Goal: Transaction & Acquisition: Download file/media

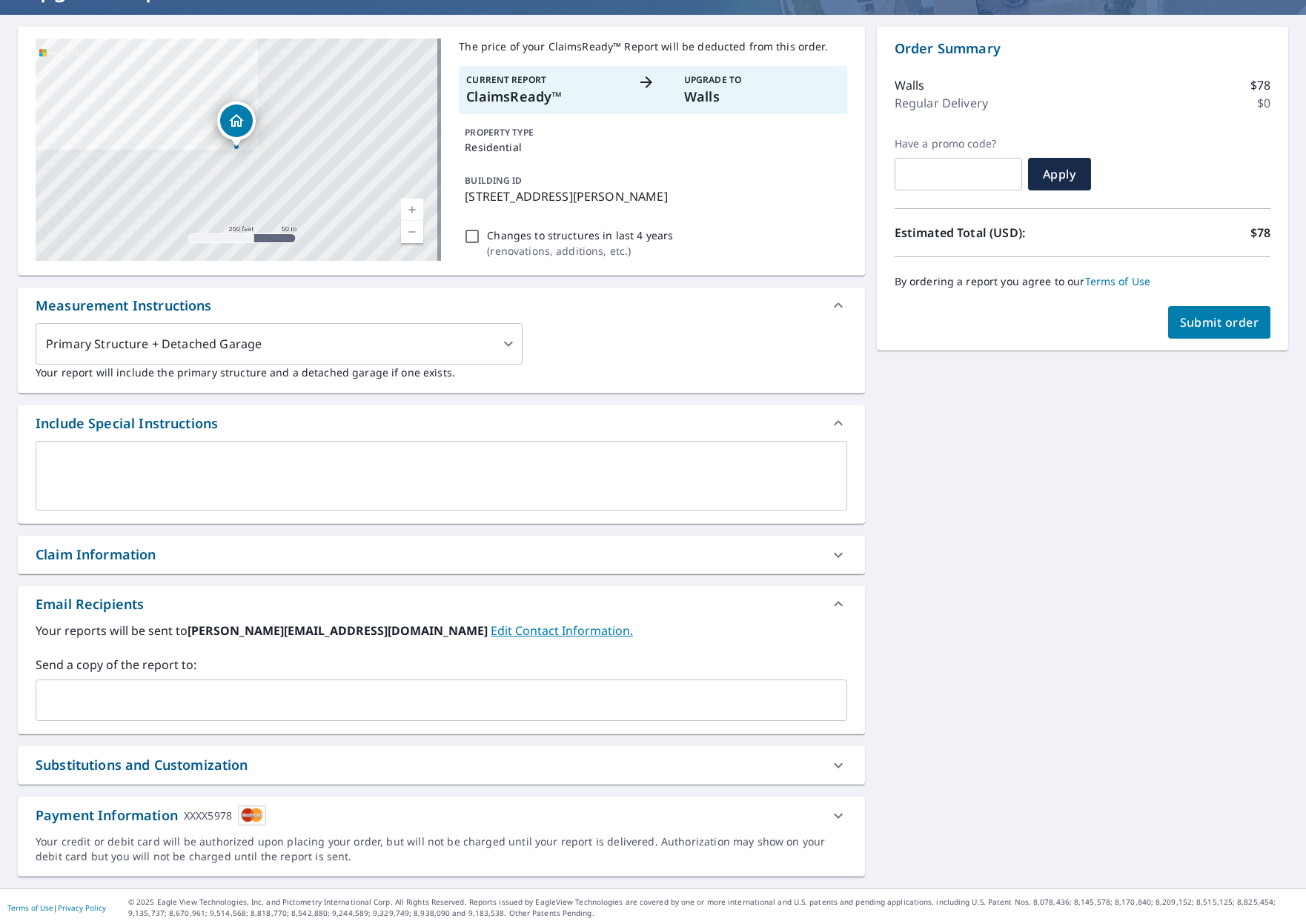
scroll to position [125, 0]
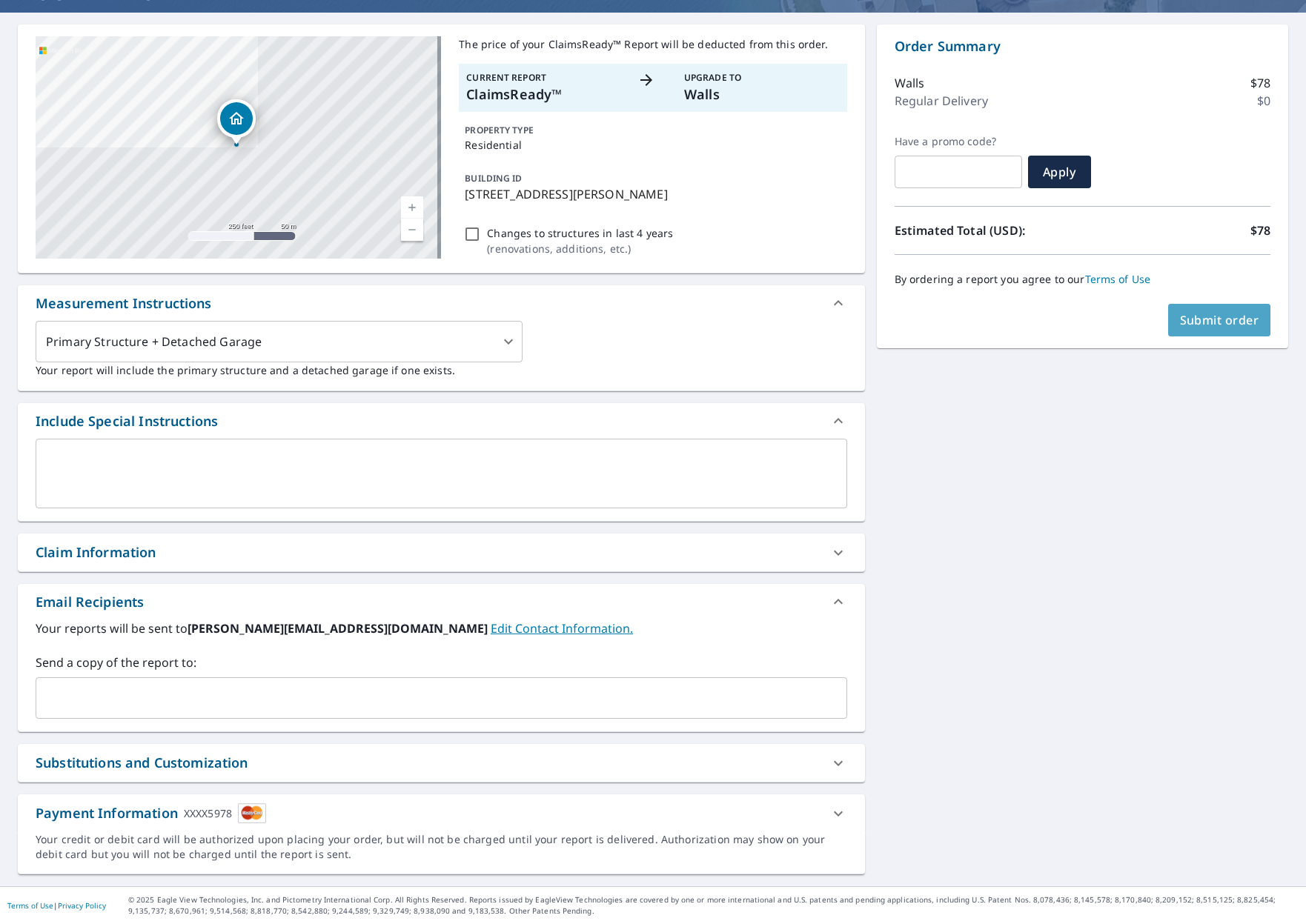
click at [1193, 316] on span "Submit order" at bounding box center [1220, 320] width 79 height 16
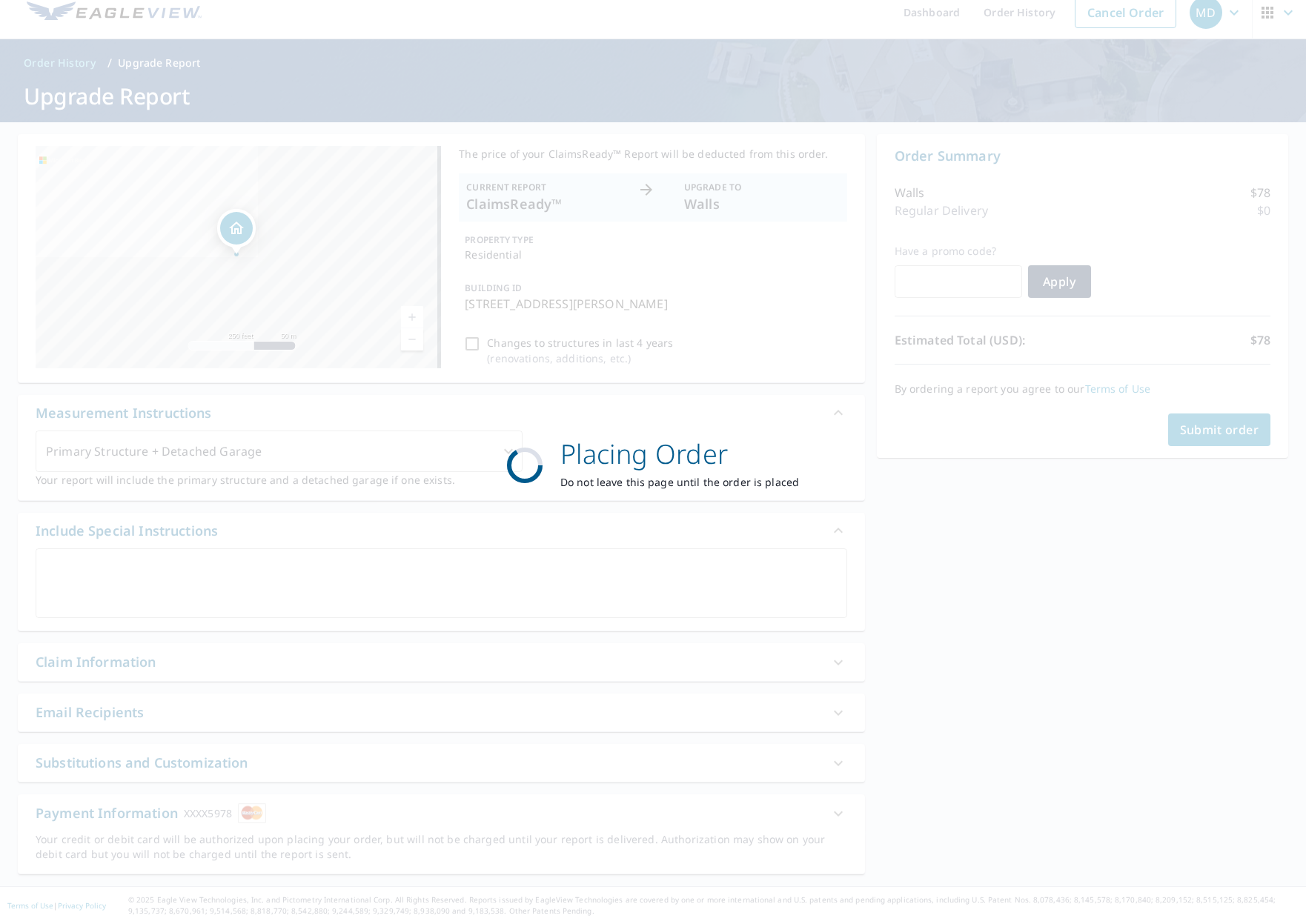
scroll to position [15, 0]
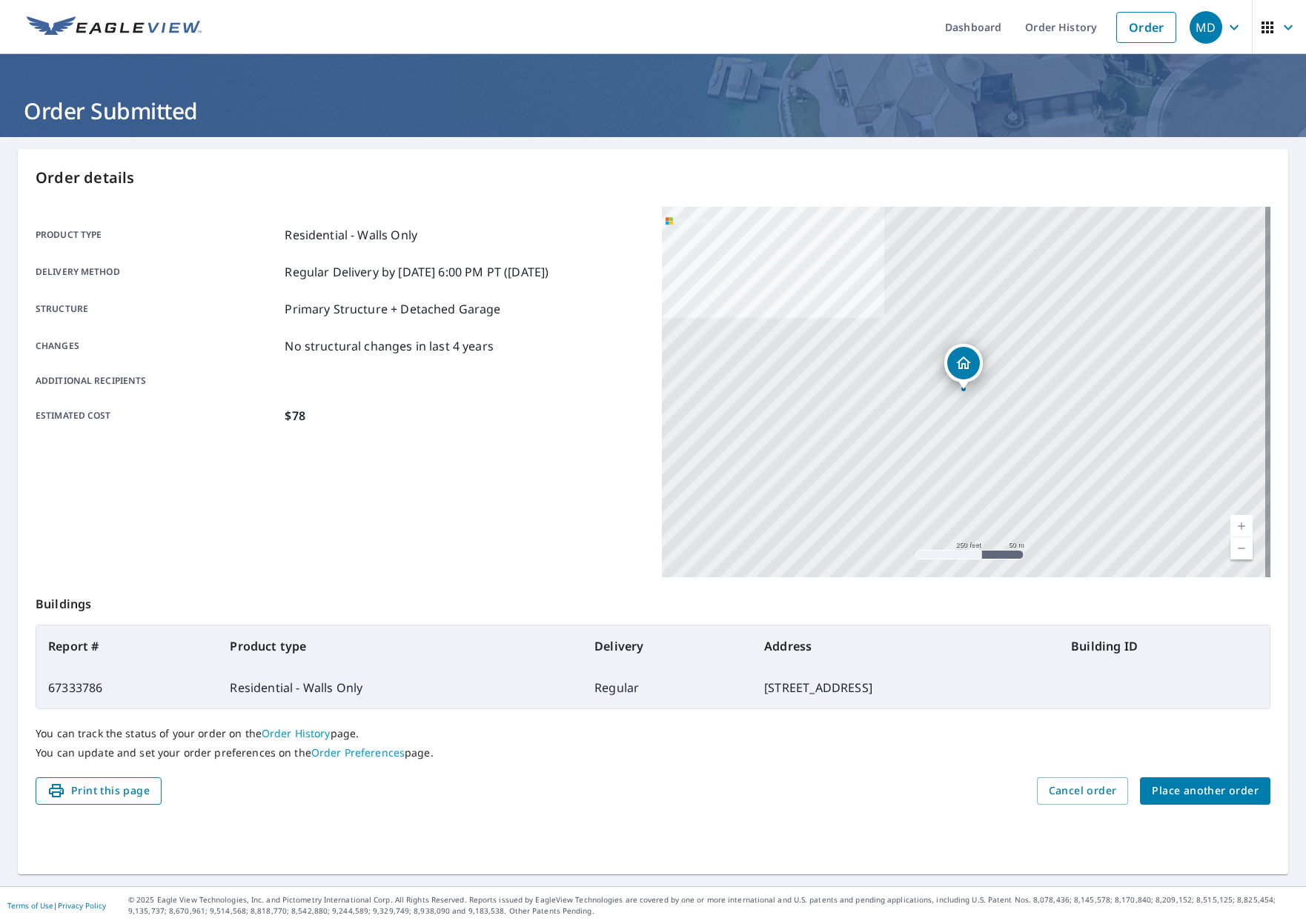
click at [115, 787] on span "Print this page" at bounding box center [98, 792] width 102 height 19
click at [1034, 39] on link "Order History" at bounding box center [1060, 27] width 95 height 54
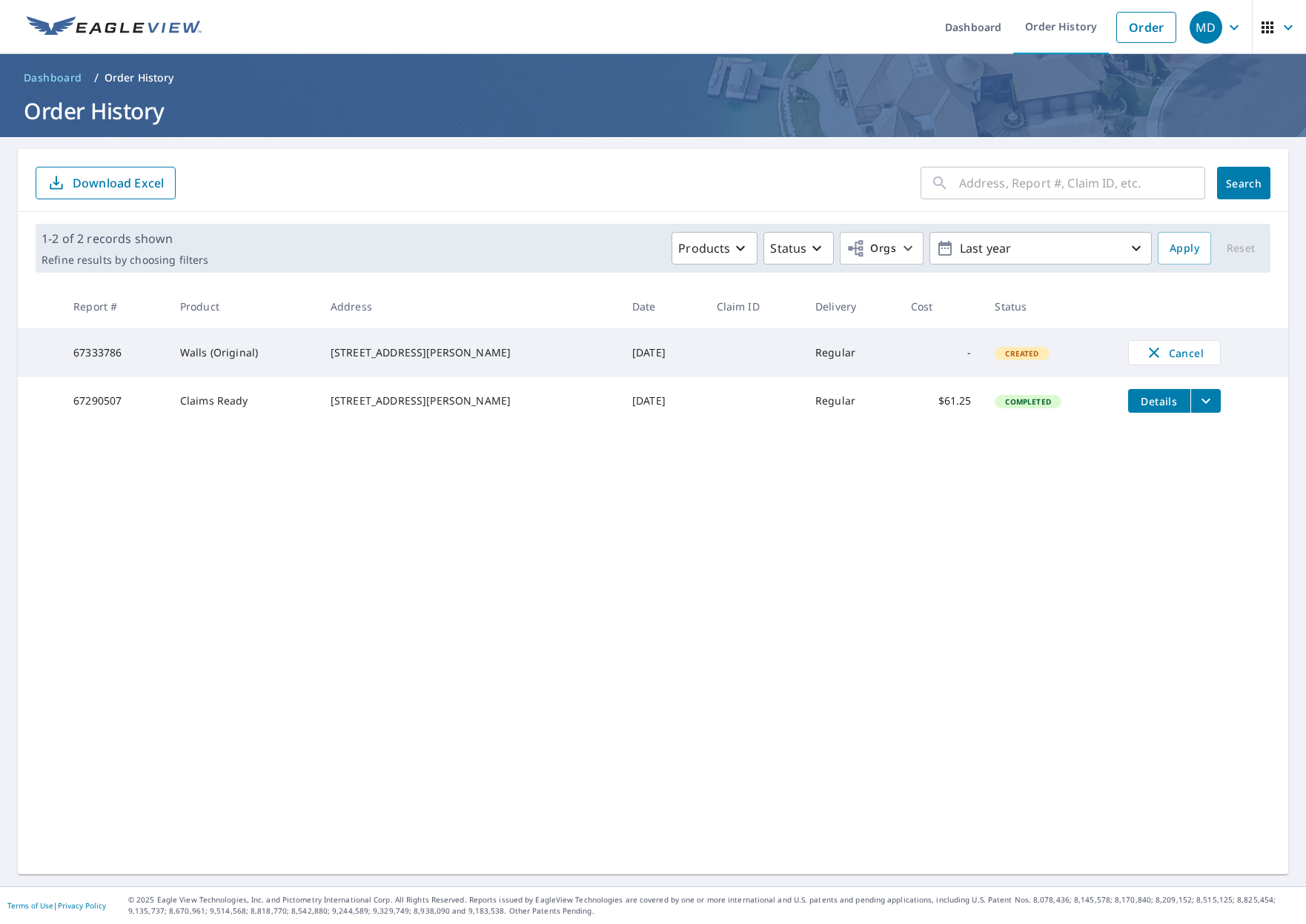
click at [1156, 408] on span "Details" at bounding box center [1159, 401] width 45 height 14
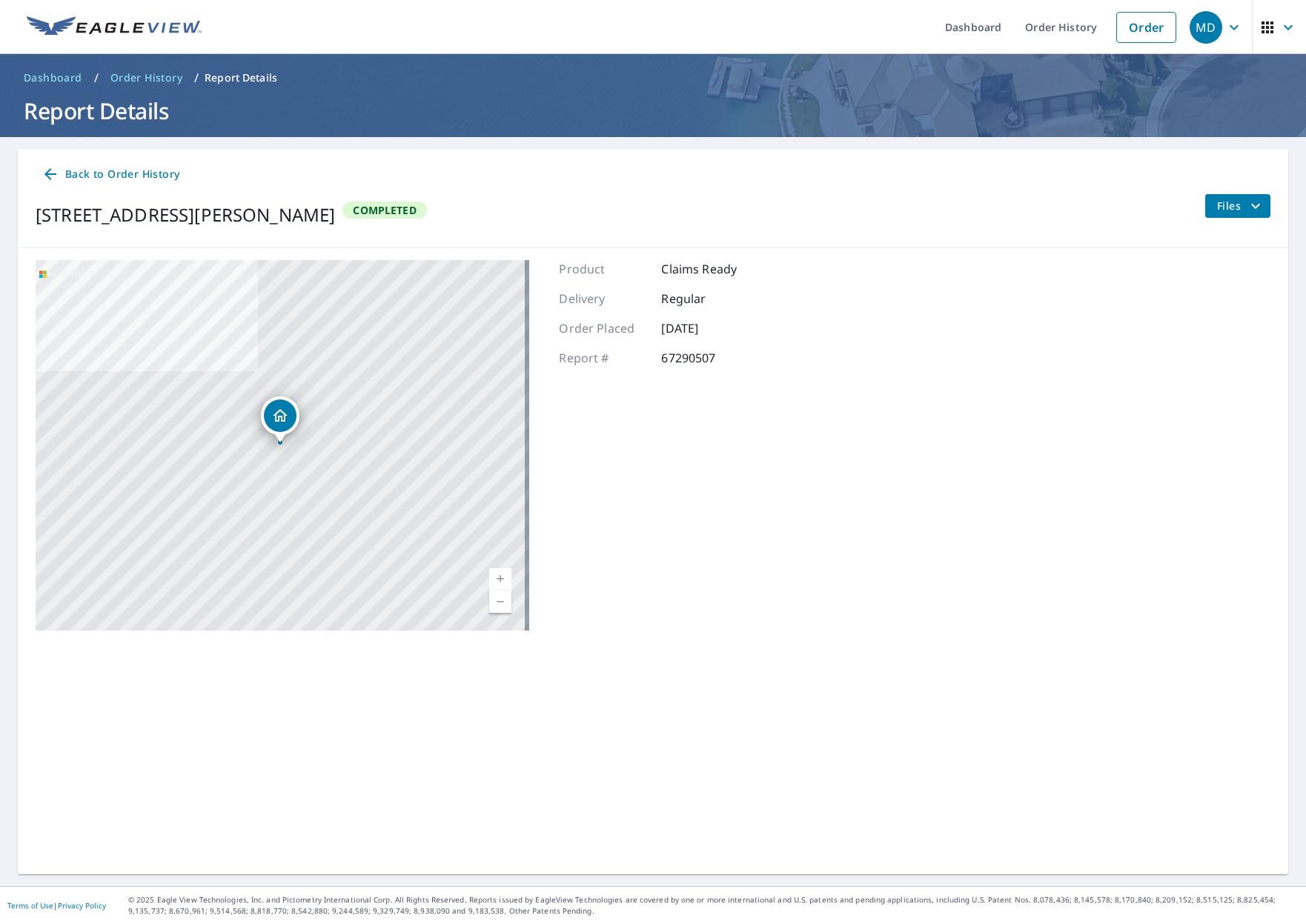
click at [1247, 208] on icon "filesDropdownBtn-67290507" at bounding box center [1255, 206] width 18 height 18
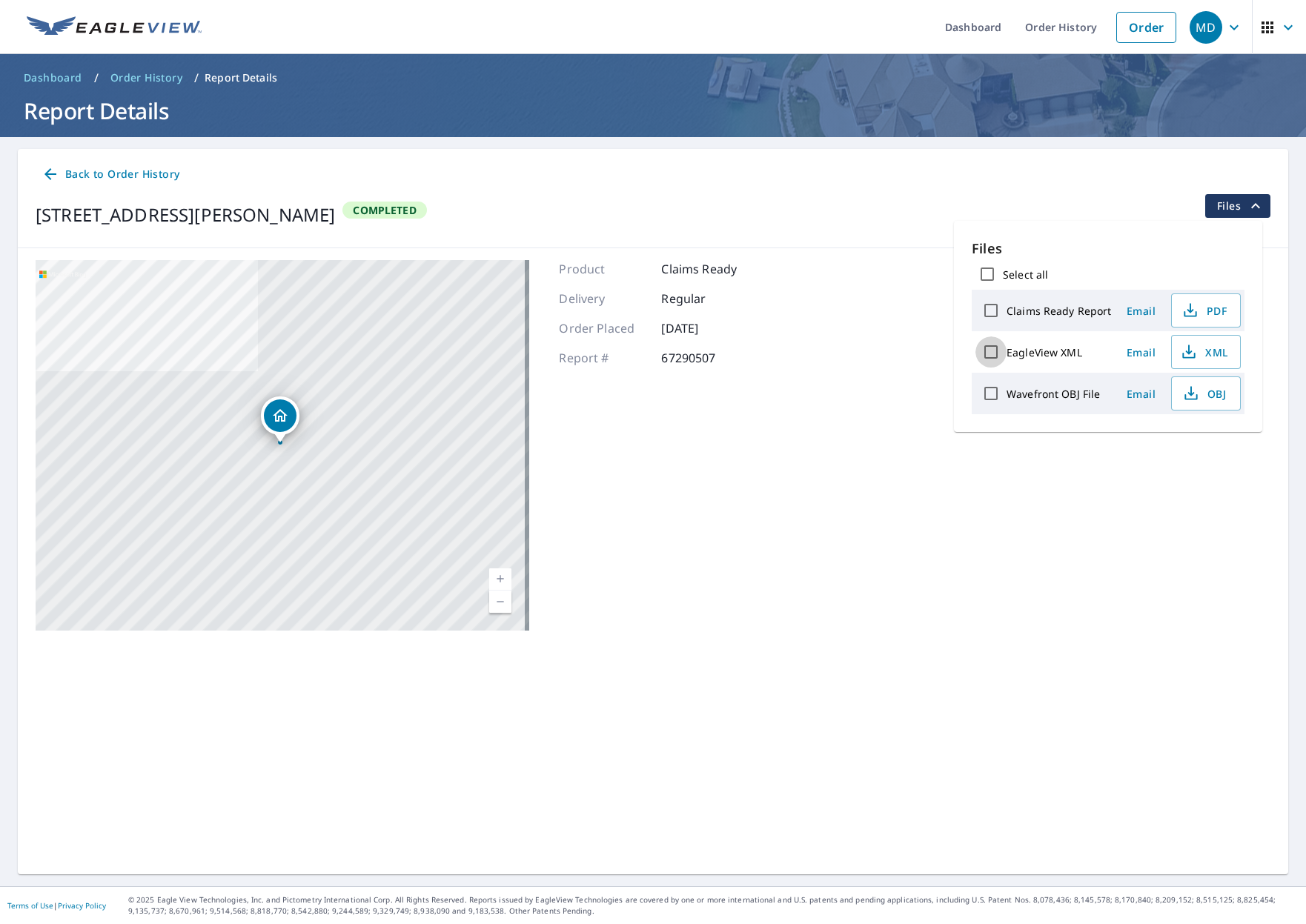
click at [990, 354] on input "EagleView XML" at bounding box center [990, 352] width 31 height 31
checkbox input "true"
click at [1170, 451] on span "Download" at bounding box center [1186, 445] width 78 height 18
click at [988, 311] on input "Claims Ready Report" at bounding box center [990, 311] width 31 height 31
checkbox input "true"
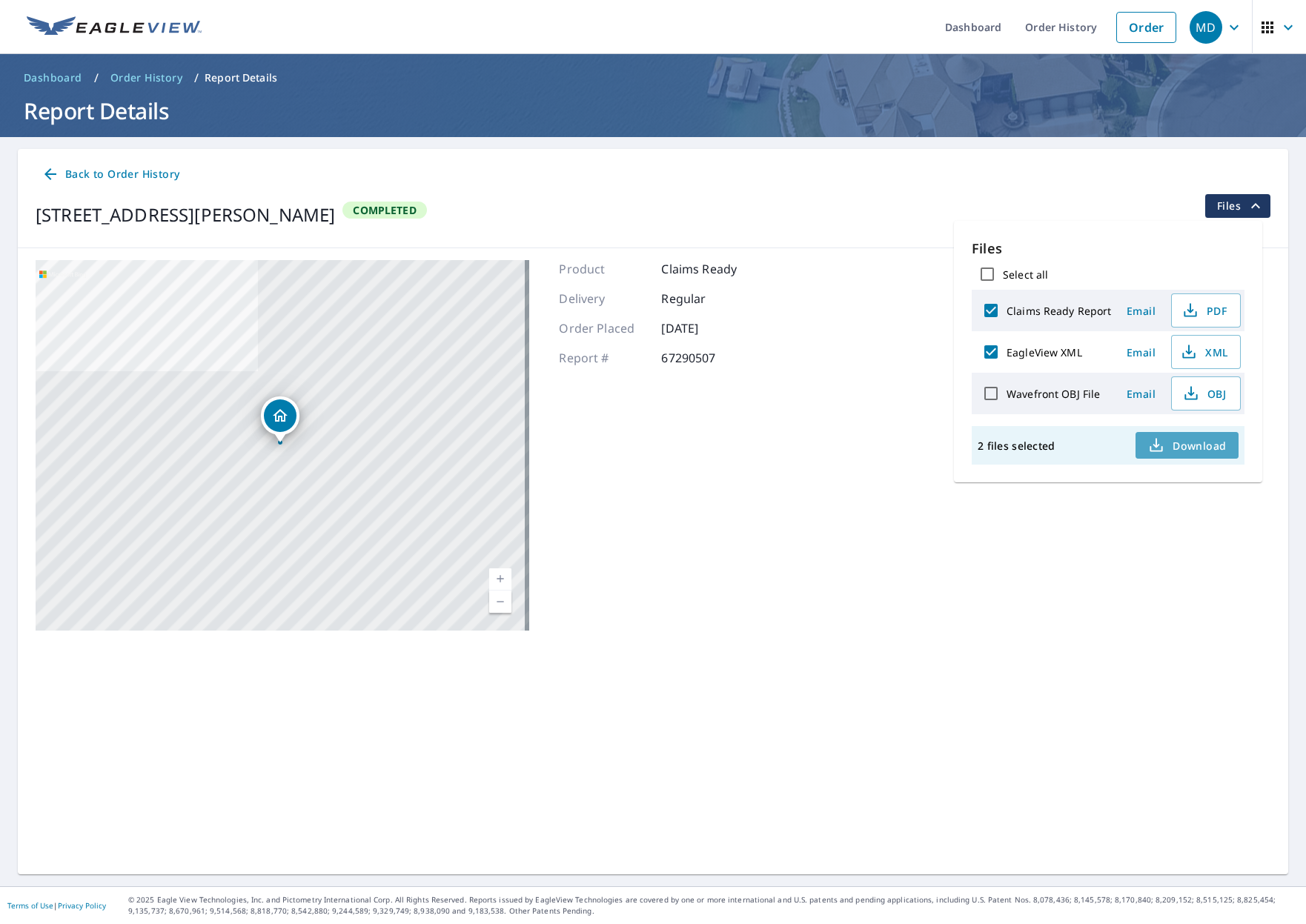
click at [1193, 445] on span "Download" at bounding box center [1186, 445] width 78 height 18
click at [1200, 41] on div "MD" at bounding box center [1206, 27] width 33 height 33
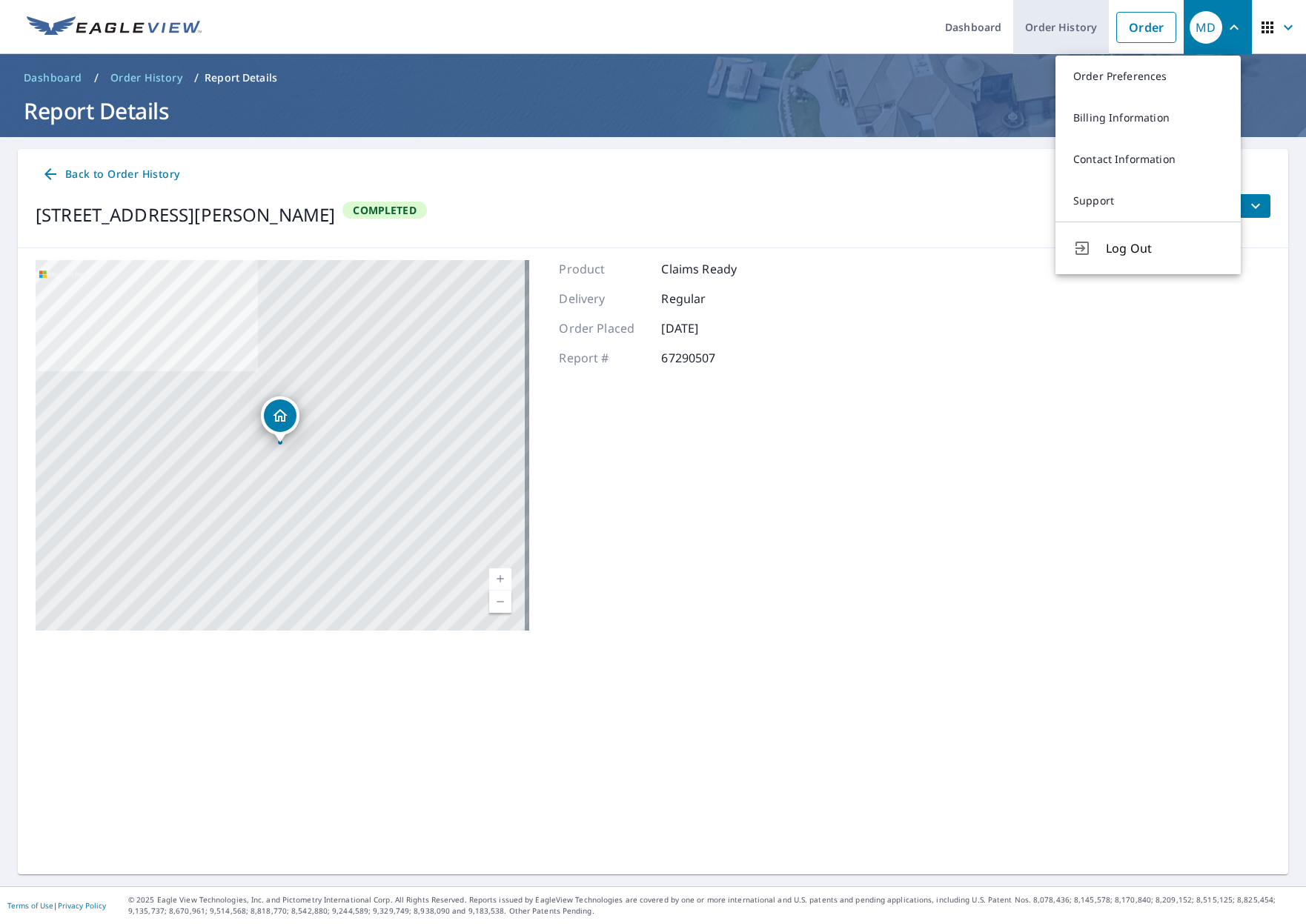
click at [1046, 34] on link "Order History" at bounding box center [1060, 27] width 95 height 54
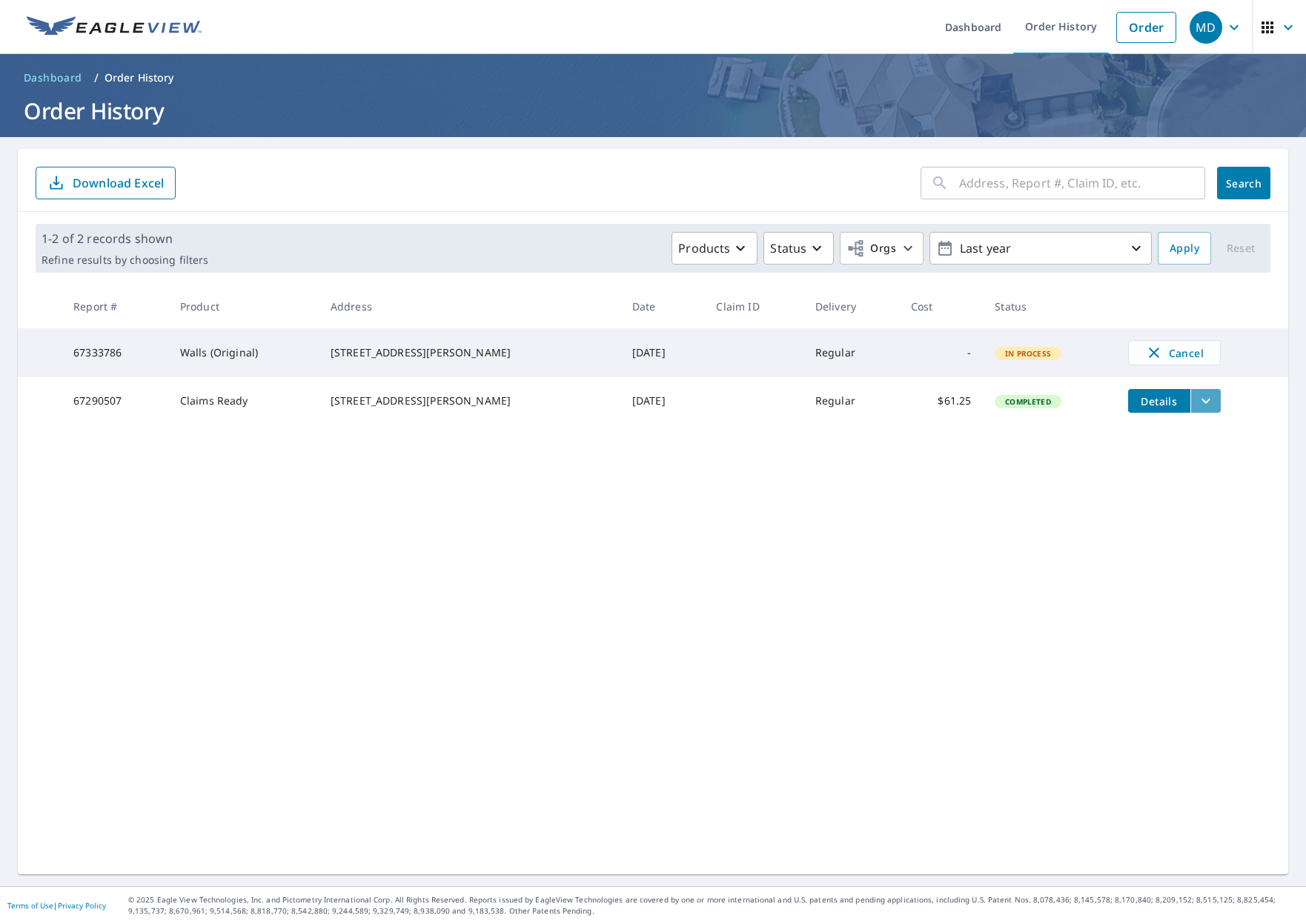
click at [1197, 410] on icon "filesDropdownBtn-67290507" at bounding box center [1206, 401] width 18 height 18
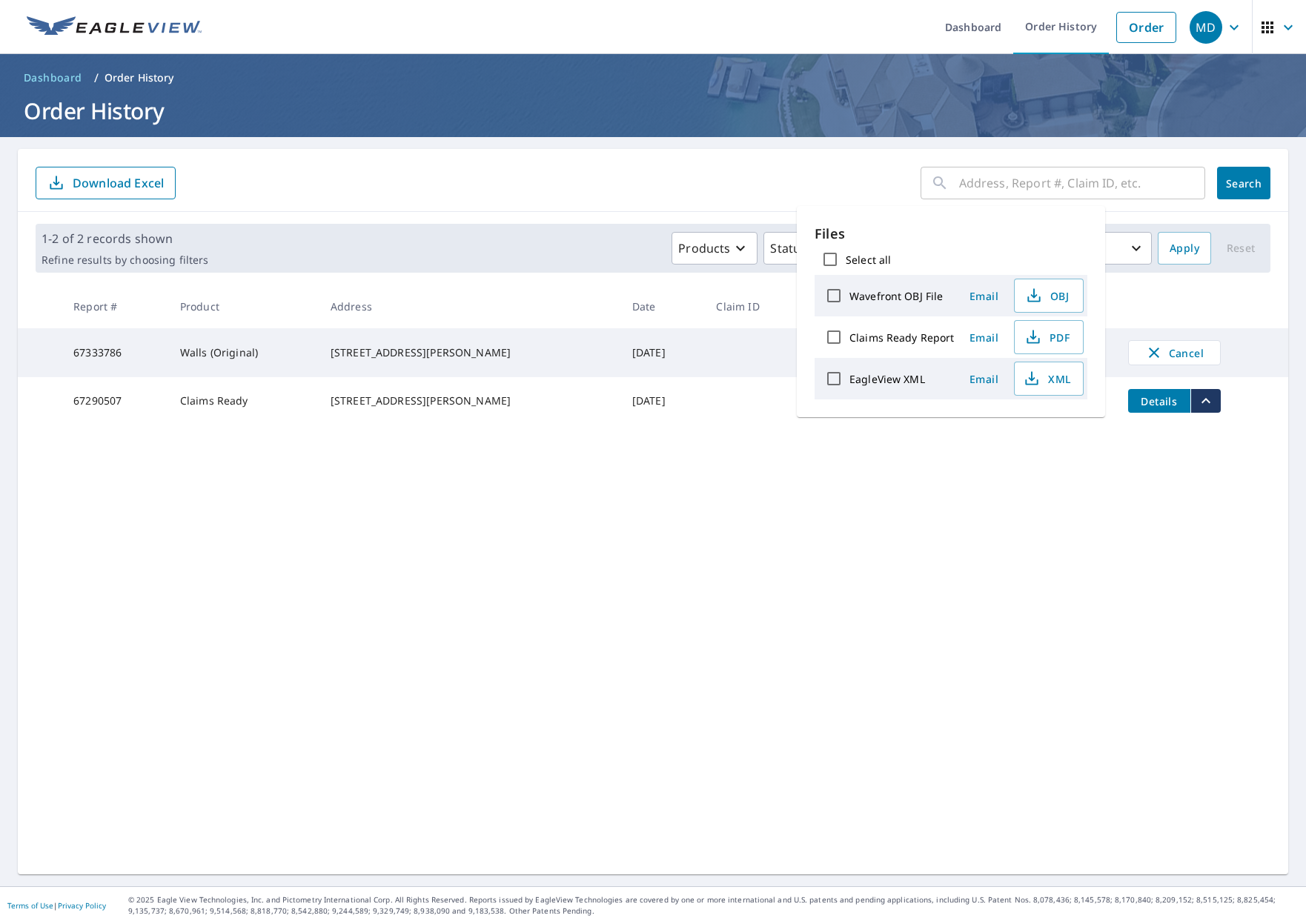
click at [835, 380] on input "EagleView XML" at bounding box center [834, 378] width 31 height 31
checkbox input "true"
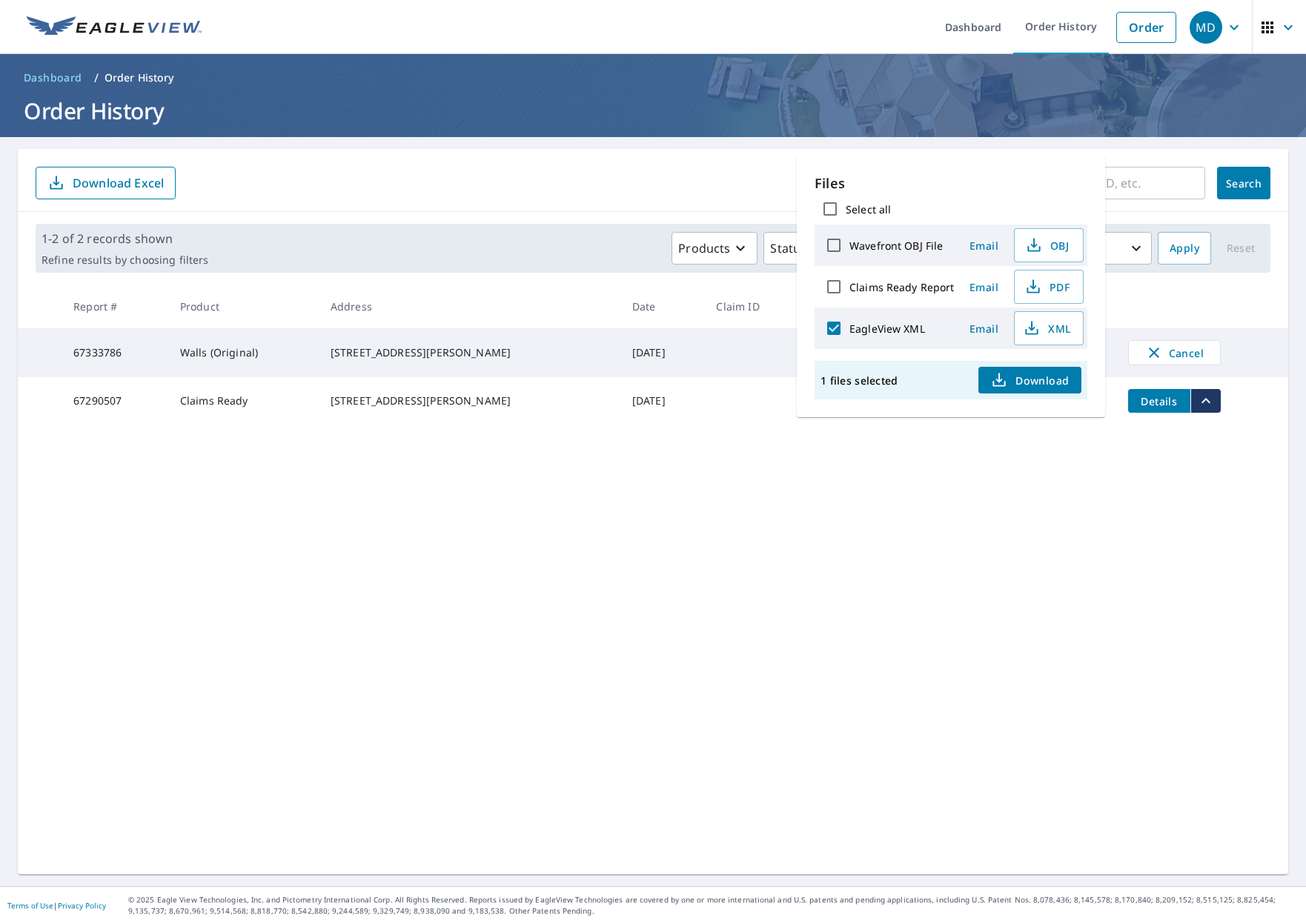
click at [1000, 387] on icon "button" at bounding box center [999, 380] width 18 height 18
click at [1056, 602] on div "​ Search Download Excel 1-2 of 2 records shown Refine results by choosing filte…" at bounding box center [653, 512] width 1271 height 726
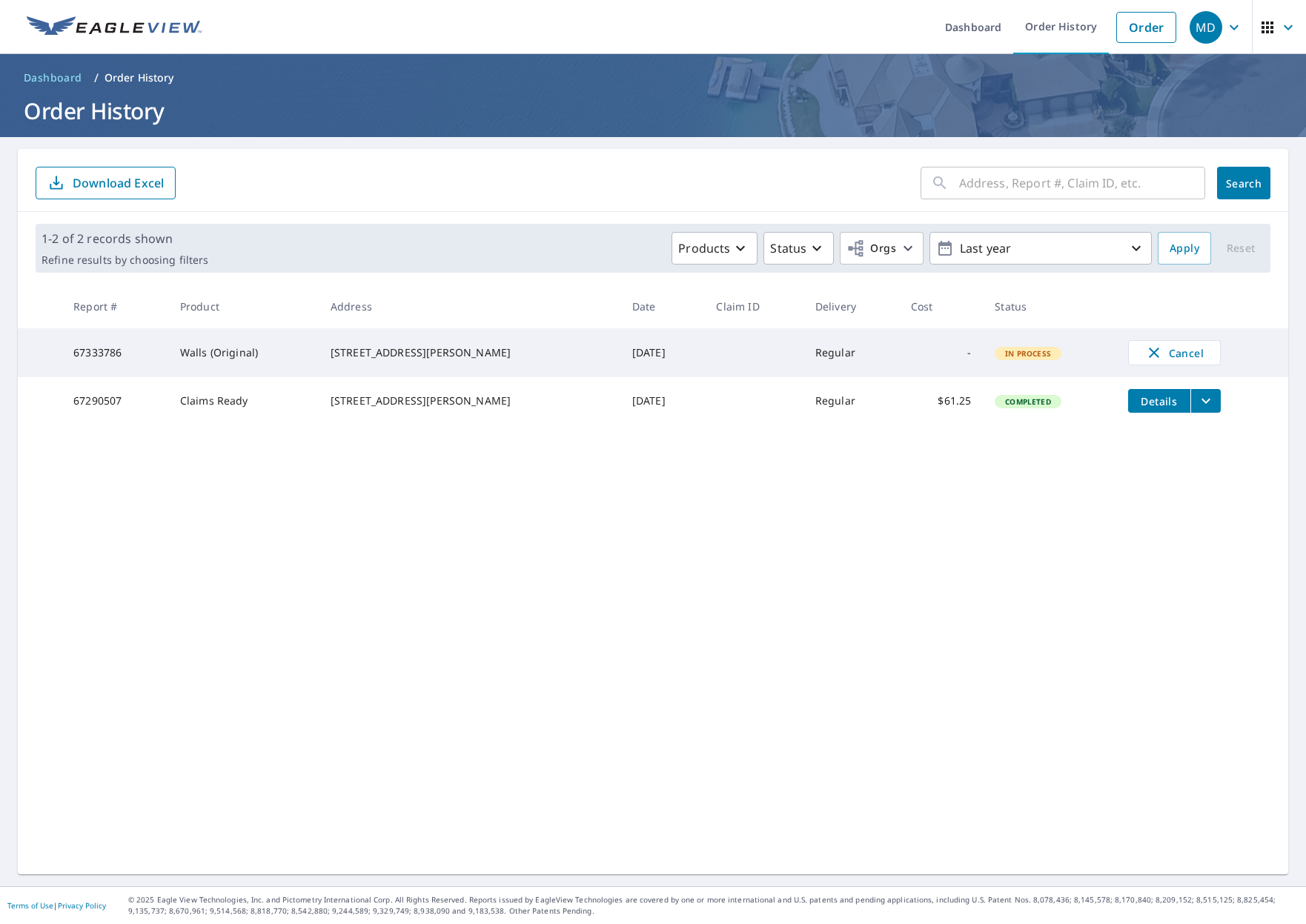
click at [1137, 408] on span "Details" at bounding box center [1159, 401] width 45 height 14
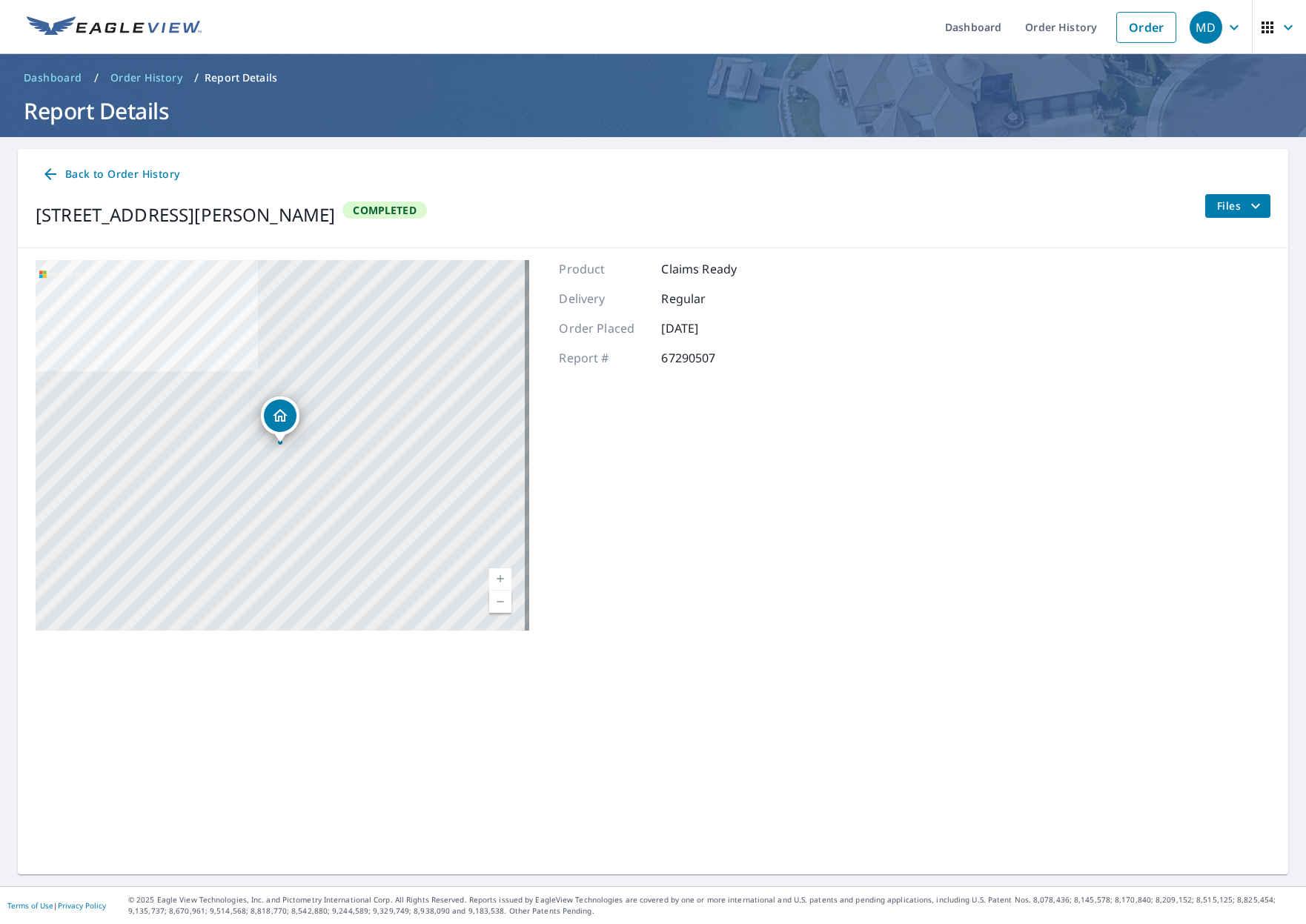
click at [1241, 199] on button "Files" at bounding box center [1238, 206] width 66 height 24
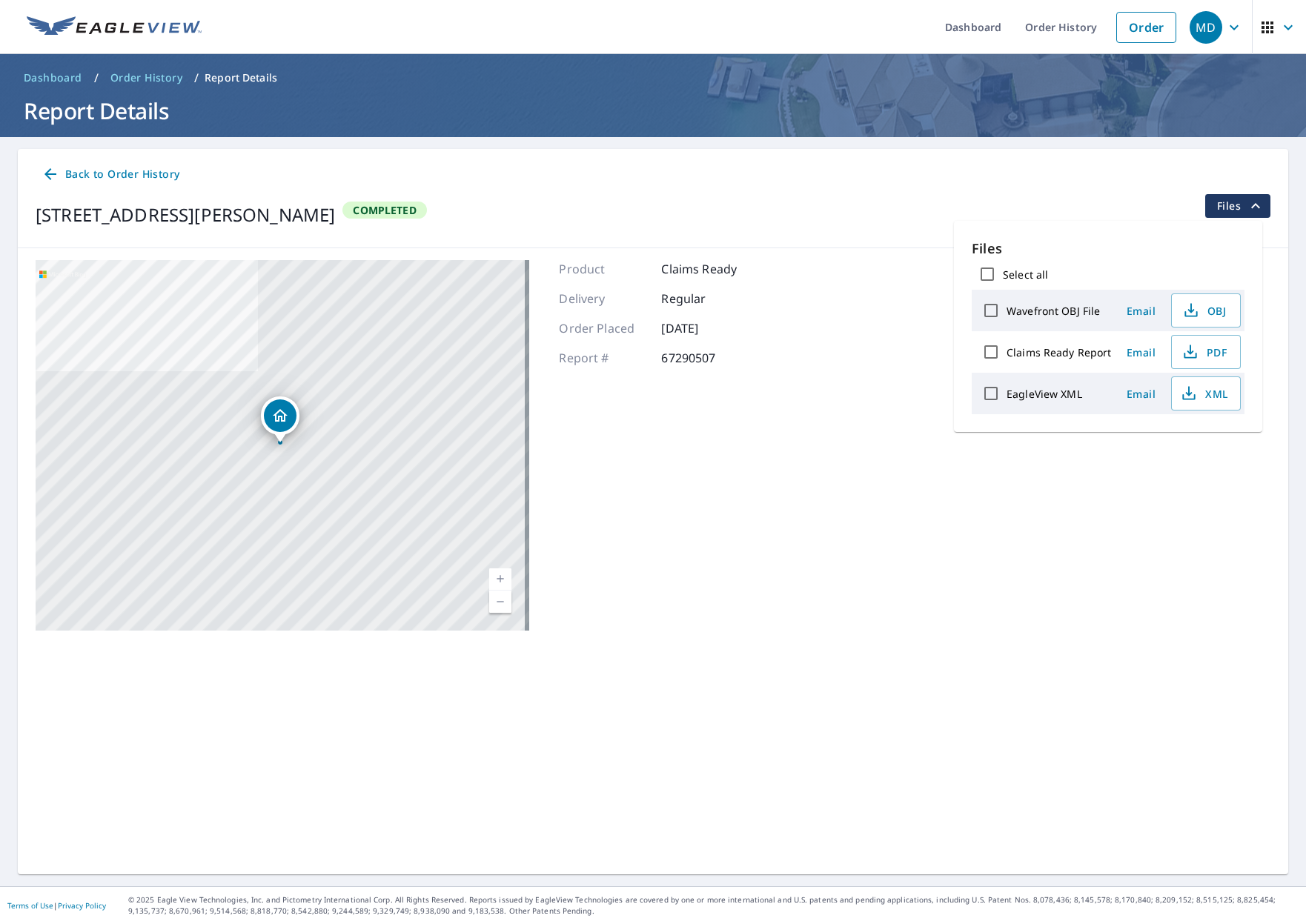
click at [991, 354] on input "Claims Ready Report" at bounding box center [990, 352] width 31 height 31
checkbox input "true"
click at [1214, 361] on button "PDF" at bounding box center [1206, 352] width 70 height 34
click at [798, 559] on div "[STREET_ADDRESS][PERSON_NAME] Aerial Road A standard road map Aerial A detailed…" at bounding box center [653, 445] width 1271 height 394
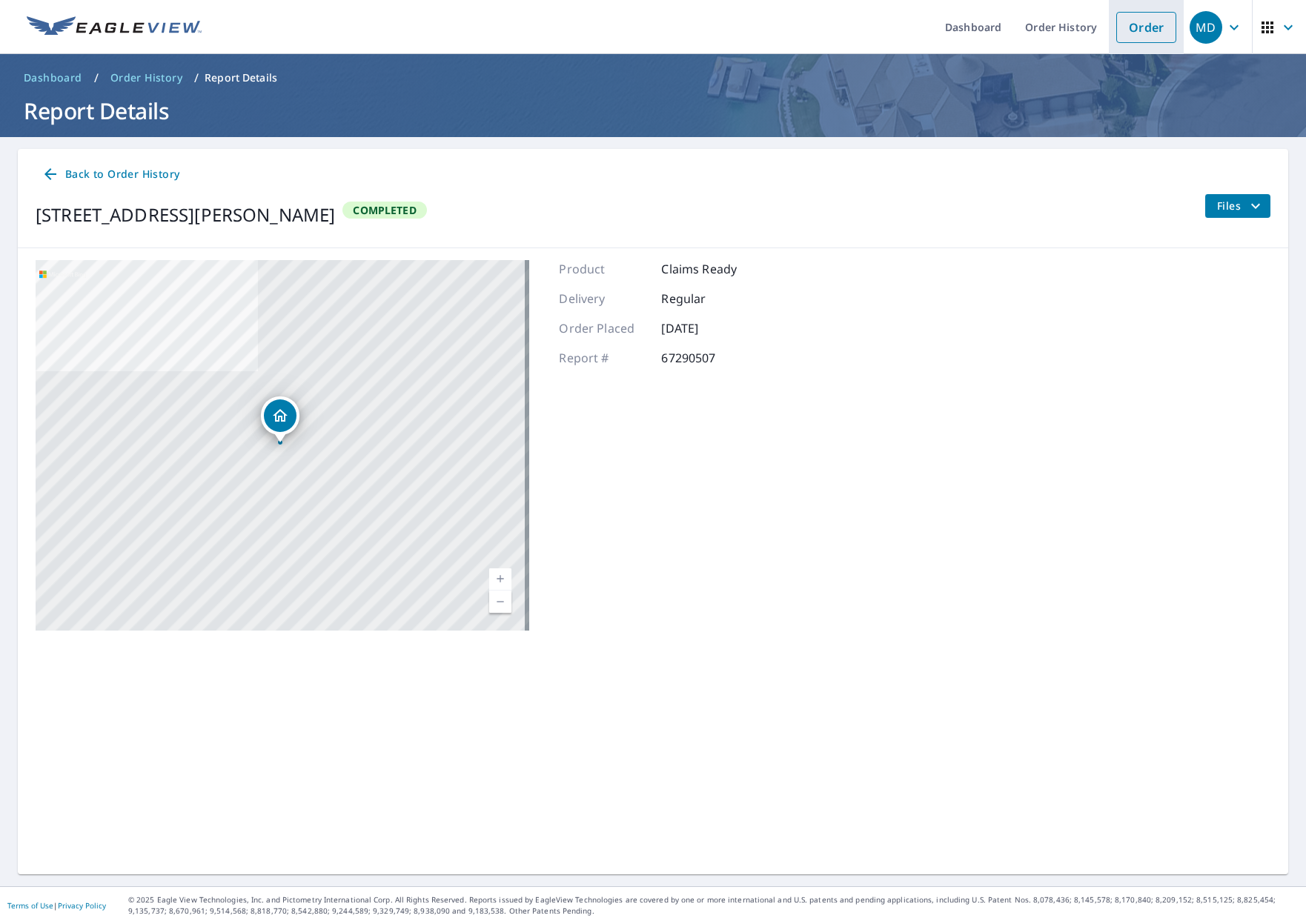
click at [1141, 35] on link "Order" at bounding box center [1146, 27] width 60 height 31
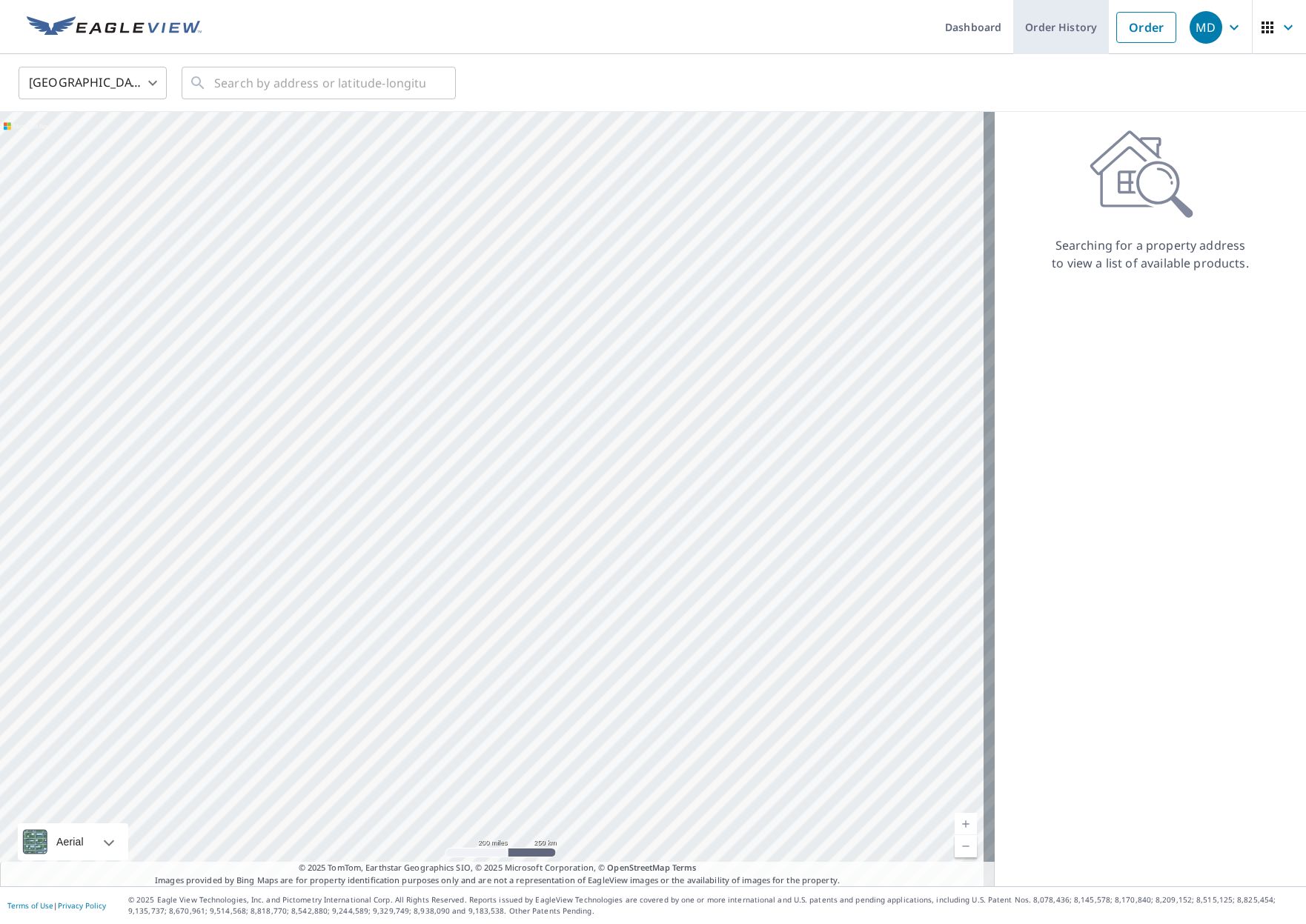
click at [1075, 29] on link "Order History" at bounding box center [1060, 27] width 95 height 54
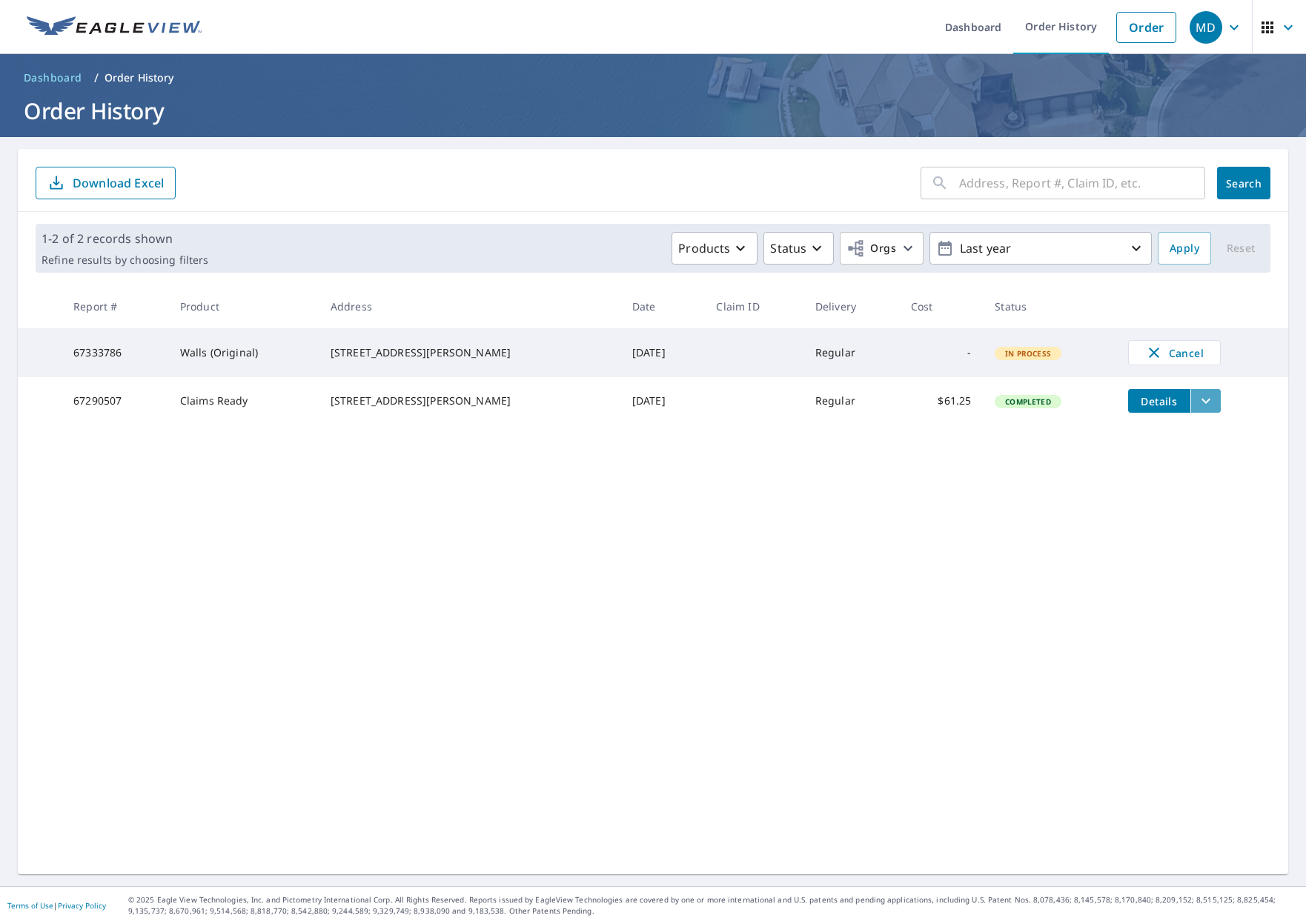
click at [1197, 410] on icon "filesDropdownBtn-67290507" at bounding box center [1206, 401] width 18 height 18
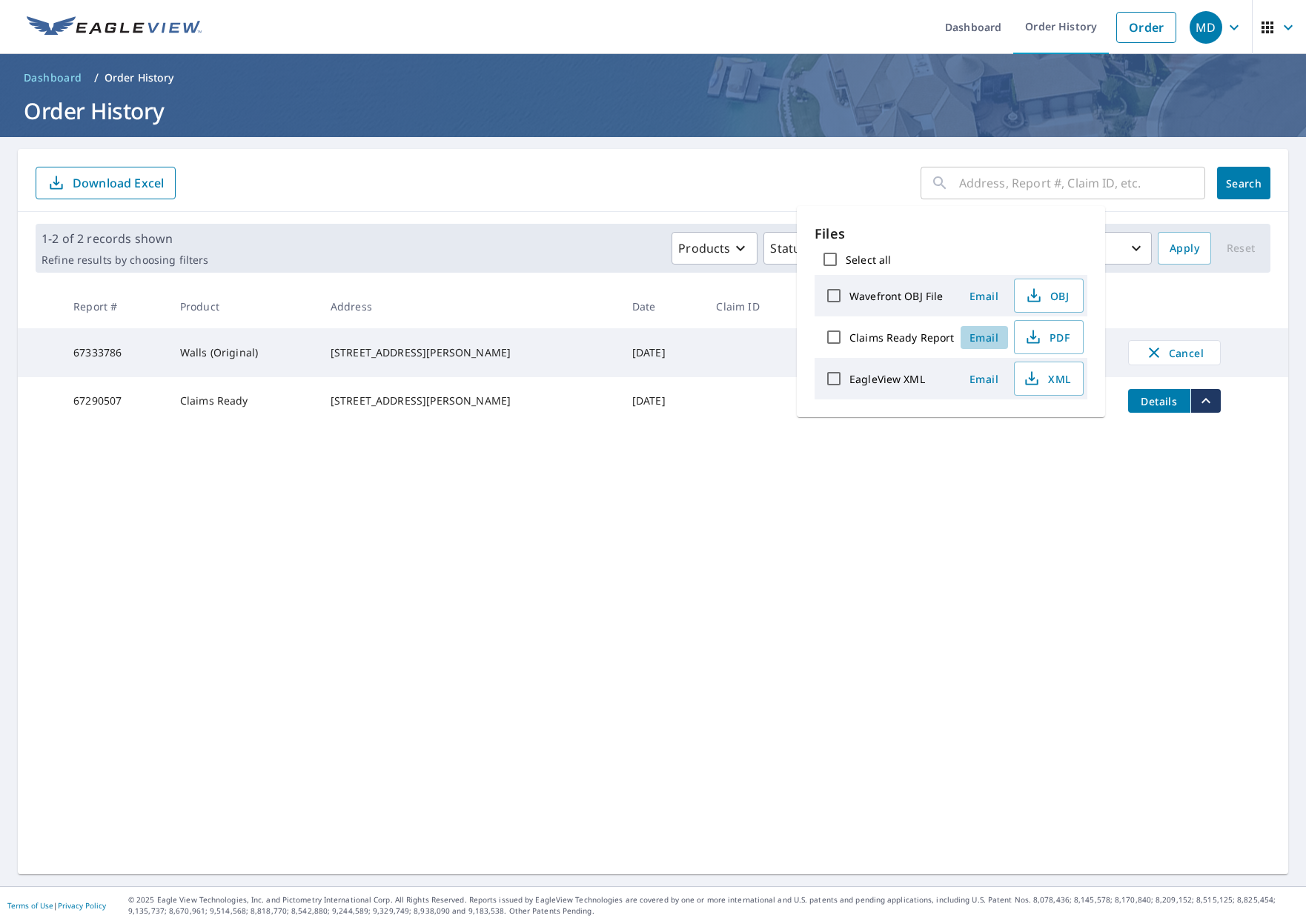
click at [983, 338] on span "Email" at bounding box center [985, 338] width 35 height 14
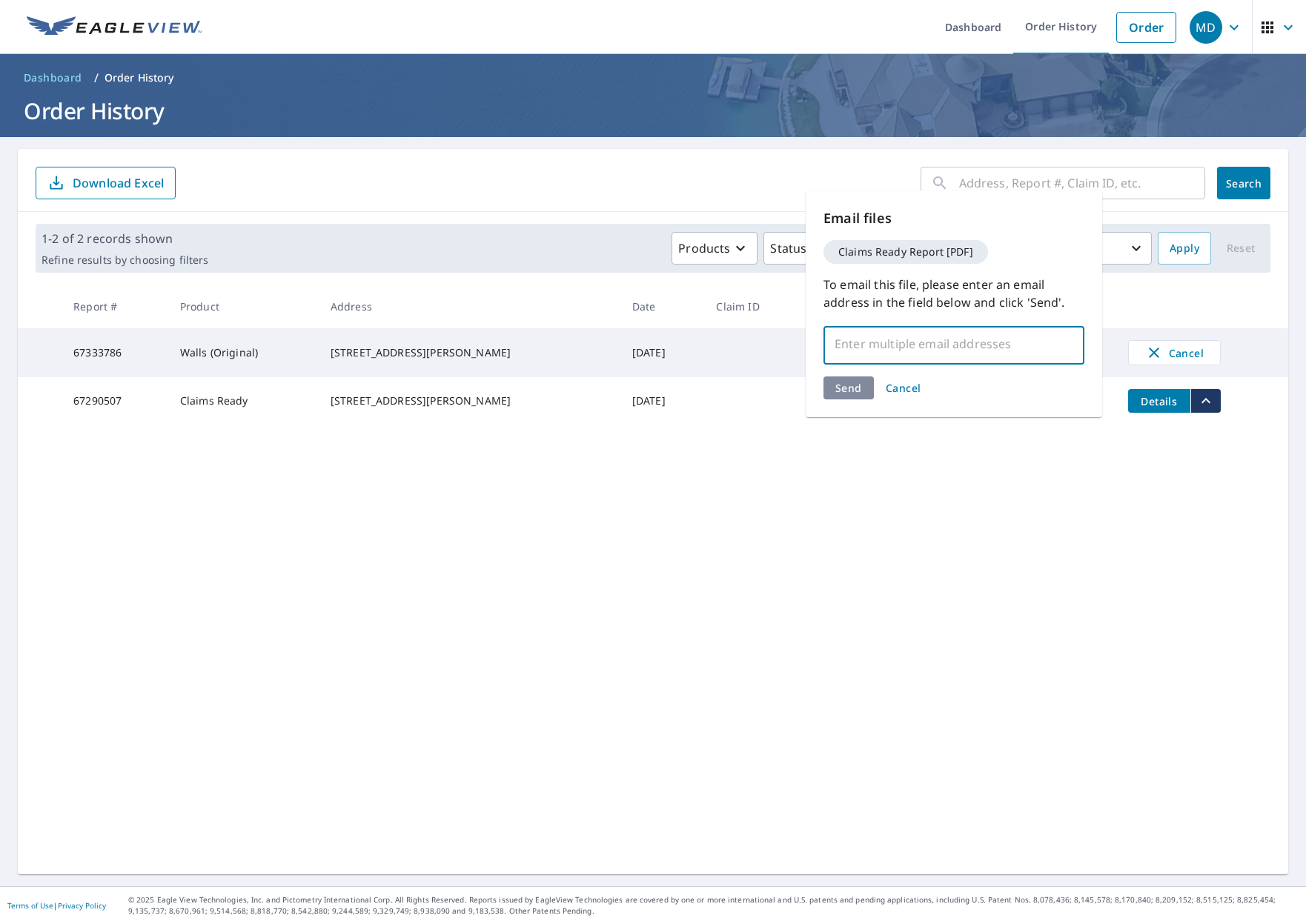
click at [1001, 357] on input "text" at bounding box center [942, 343] width 225 height 28
type input "[PERSON_NAME][EMAIL_ADDRESS][DOMAIN_NAME]"
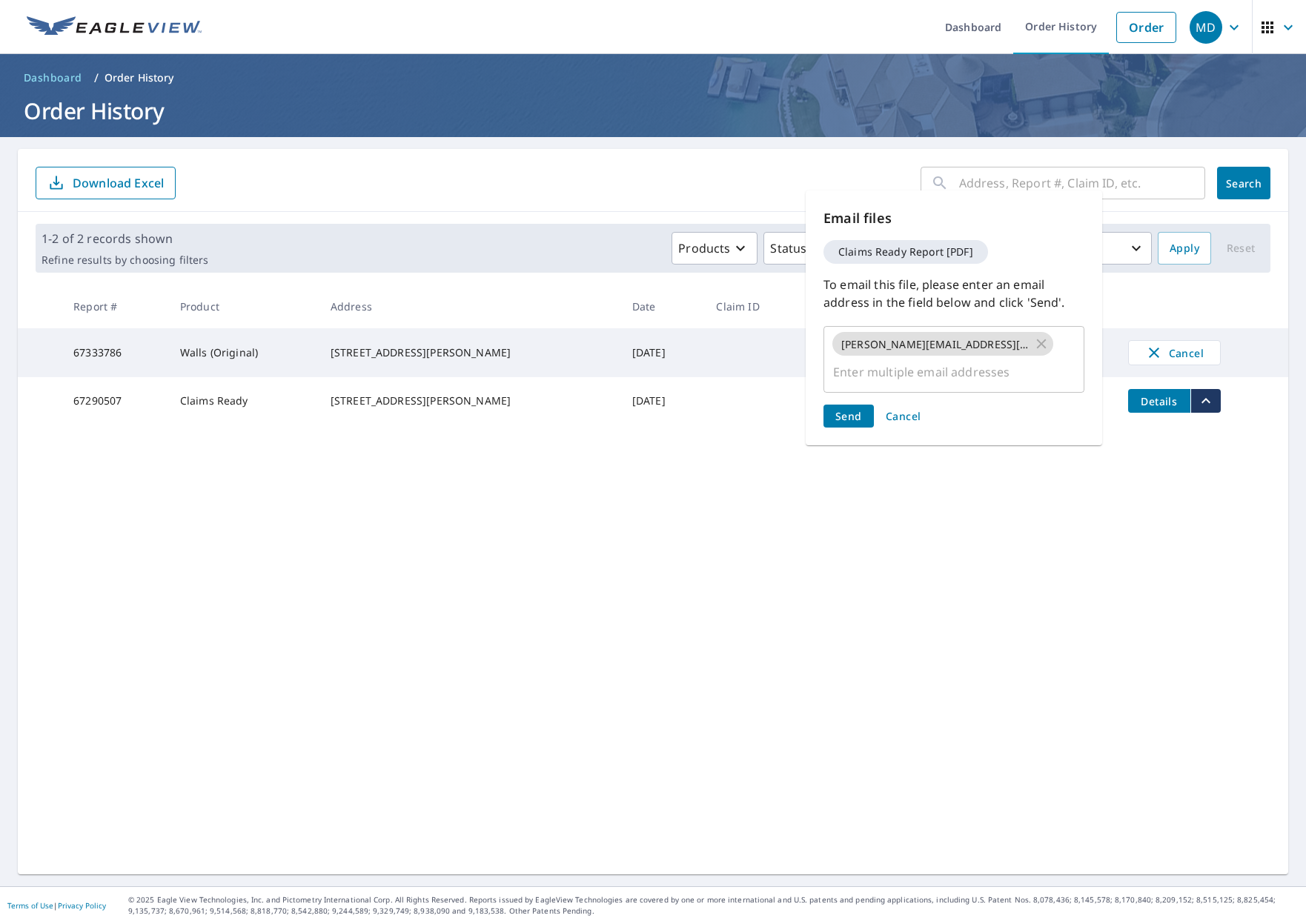
click at [843, 405] on div "Send Cancel" at bounding box center [953, 416] width 261 height 23
click at [848, 409] on span "Send" at bounding box center [849, 416] width 27 height 14
